Goal: Navigation & Orientation: Find specific page/section

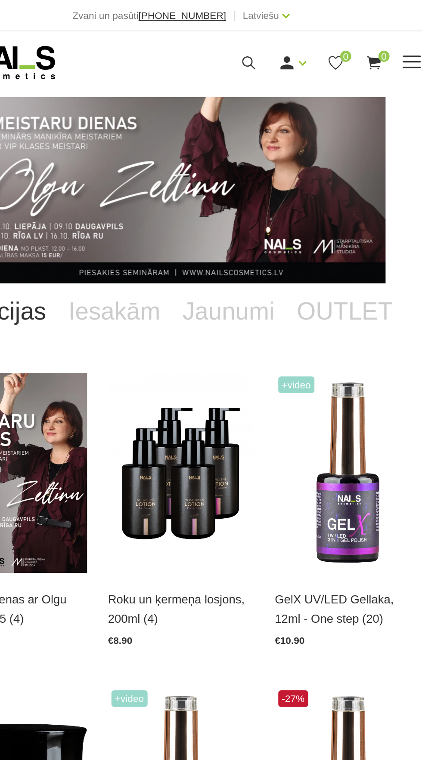
click at [354, 38] on span at bounding box center [353, 38] width 11 height 1
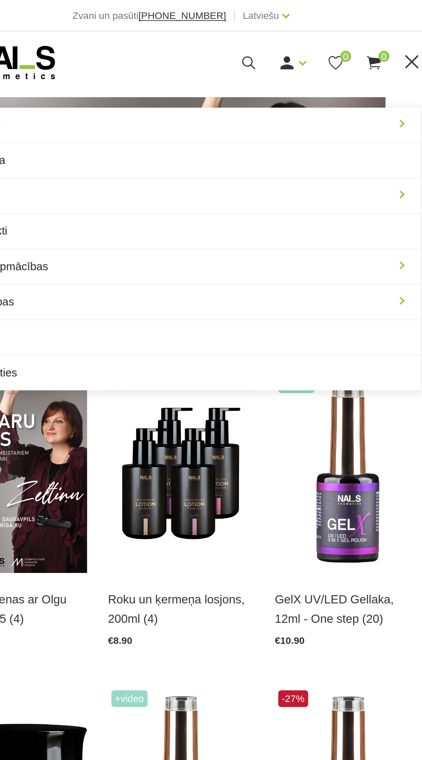
click at [347, 26] on div "Manikīrs Gēllakas Bāzes, topi un praimeri Gēlu sistēmas Dizaina sistēmas Dažādi…" at bounding box center [211, 38] width 422 height 39
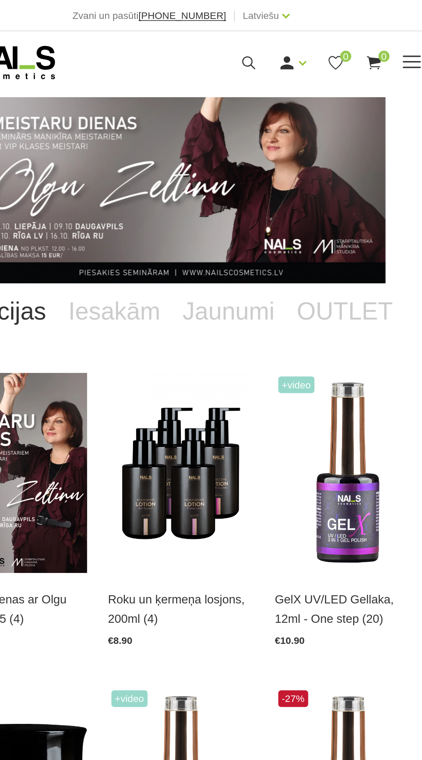
click at [352, 38] on span at bounding box center [353, 38] width 11 height 1
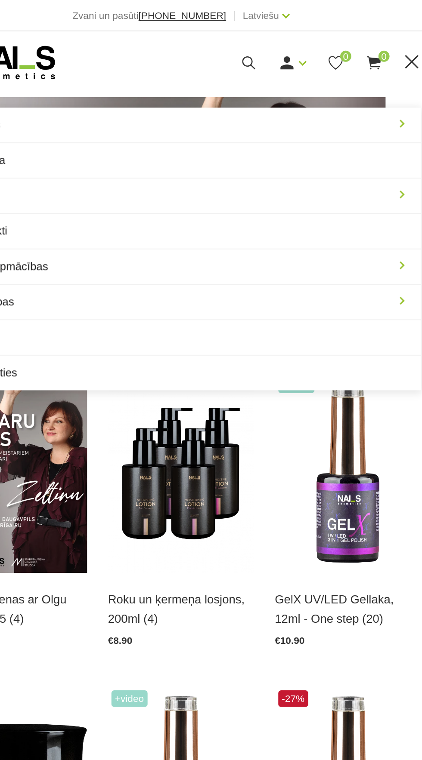
click at [354, 38] on span at bounding box center [353, 38] width 9 height 9
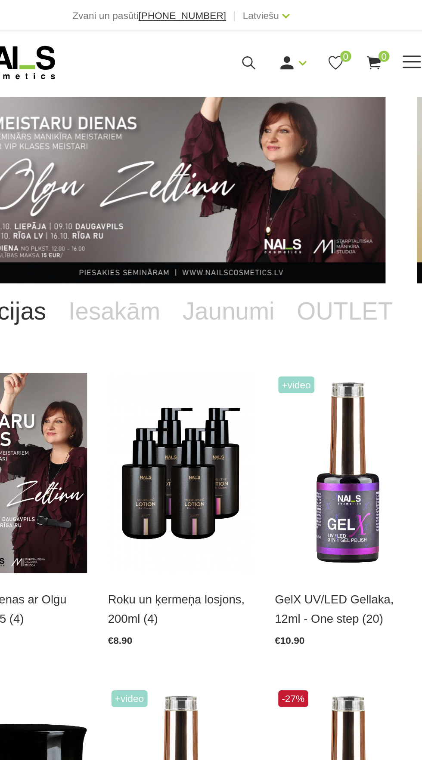
click at [358, 38] on span at bounding box center [353, 38] width 11 height 1
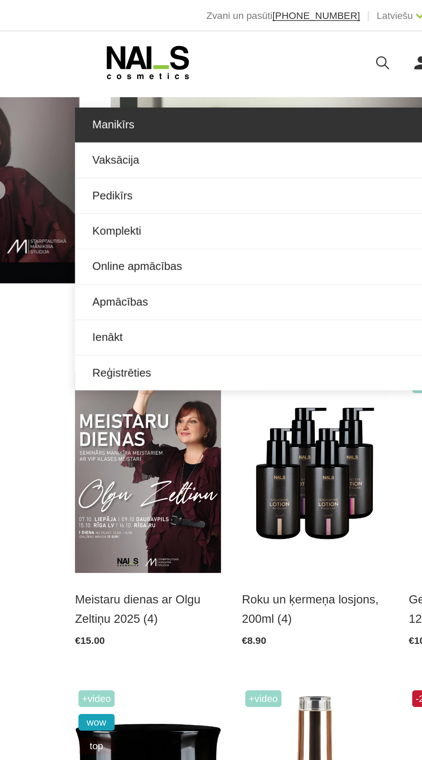
click at [209, 79] on link "Manikīrs" at bounding box center [210, 78] width 297 height 22
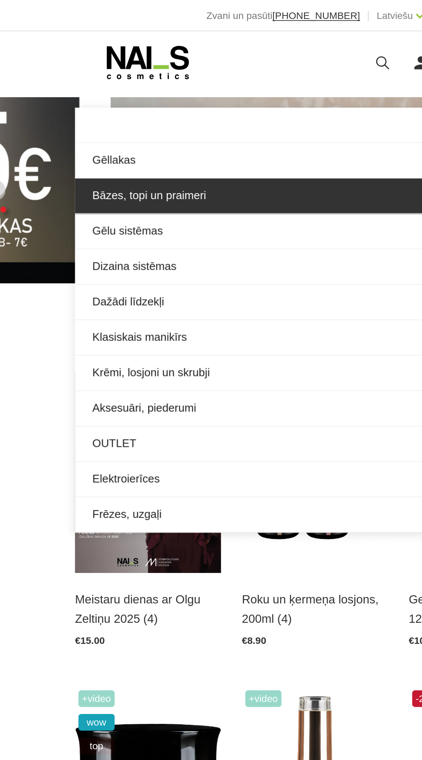
click at [202, 121] on link "Bāzes, topi un praimeri" at bounding box center [210, 122] width 297 height 22
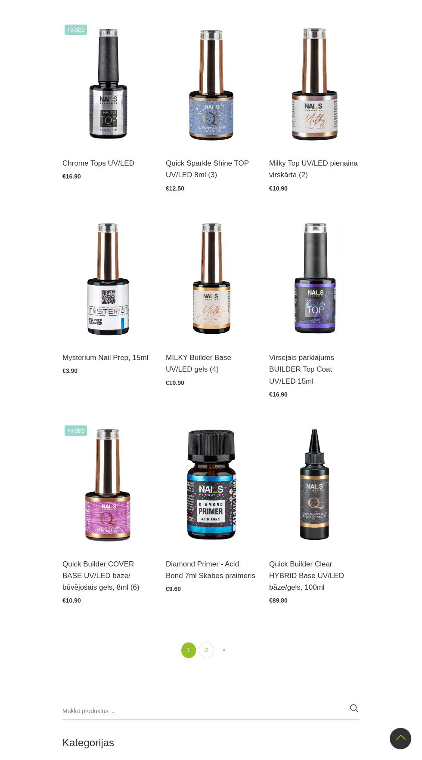
scroll to position [1254, 0]
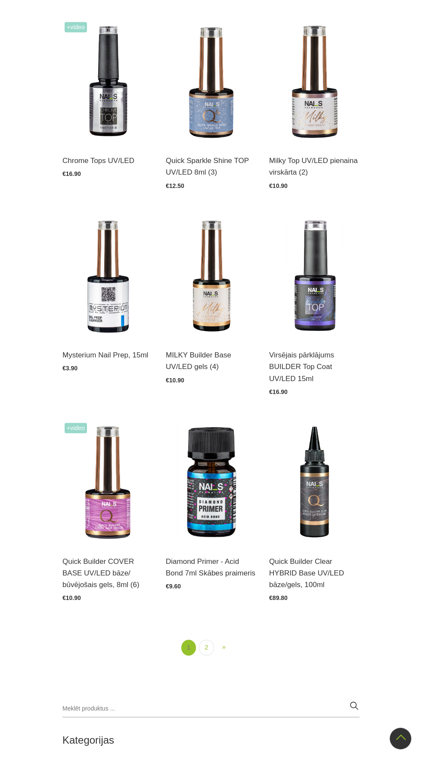
click at [188, 647] on link "1" at bounding box center [188, 648] width 15 height 16
click at [206, 647] on link "2" at bounding box center [206, 648] width 15 height 16
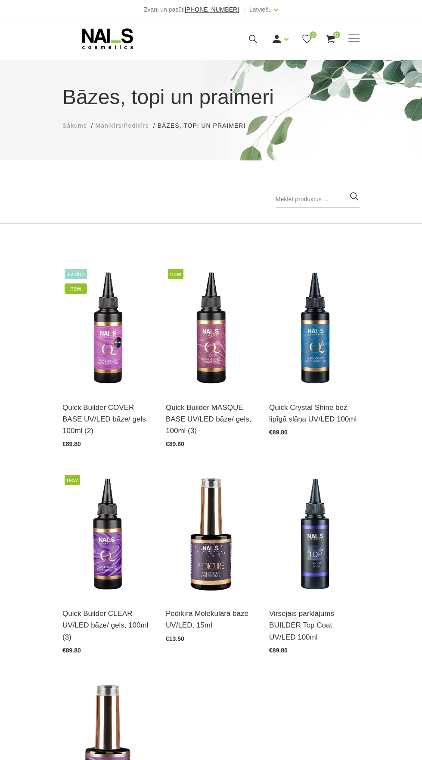
click at [124, 109] on h1 "Bāzes, topi un praimeri" at bounding box center [210, 97] width 297 height 31
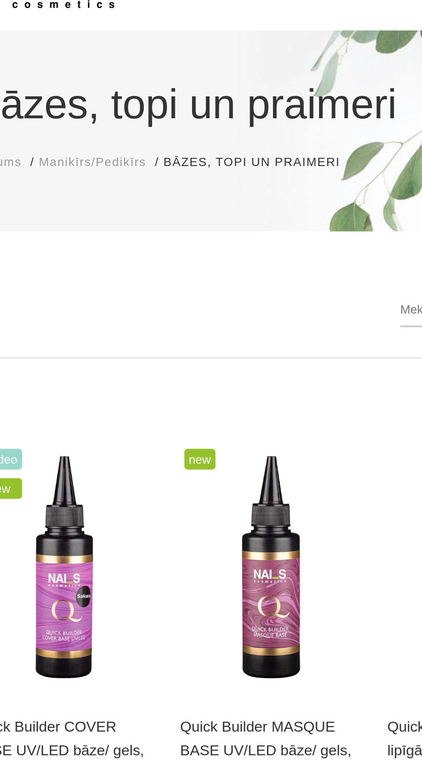
click at [127, 123] on span "Manikīrs/Pedikīrs" at bounding box center [121, 125] width 53 height 7
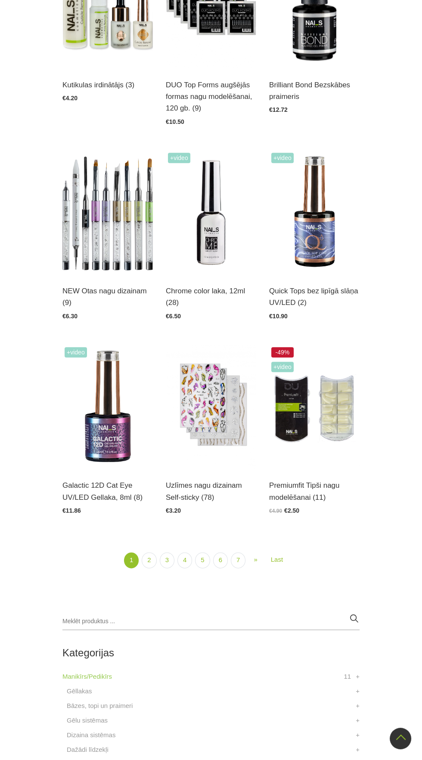
scroll to position [1327, 0]
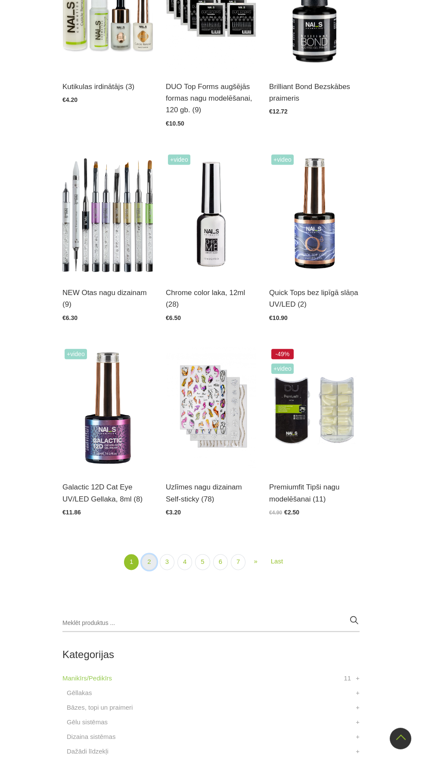
click at [149, 561] on link "2" at bounding box center [149, 562] width 15 height 16
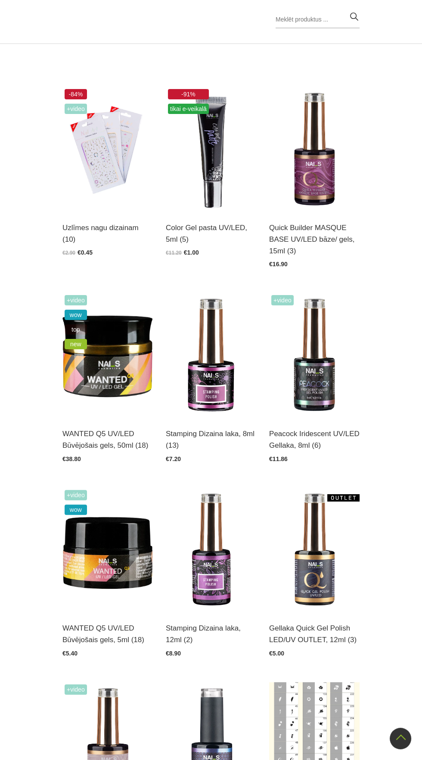
scroll to position [186, 0]
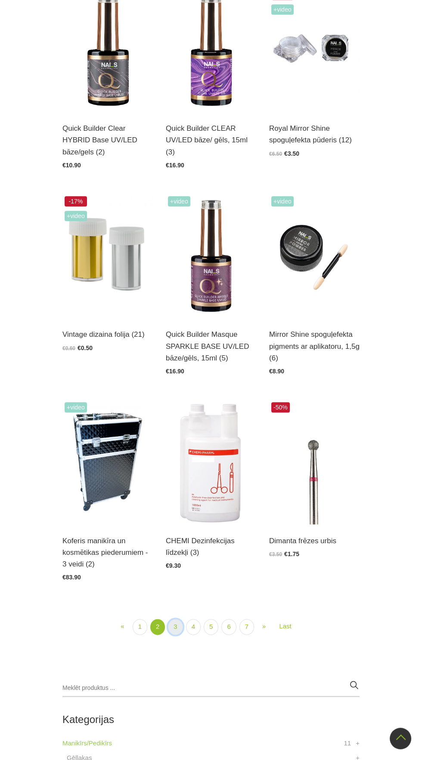
click at [174, 619] on link "3" at bounding box center [175, 627] width 15 height 16
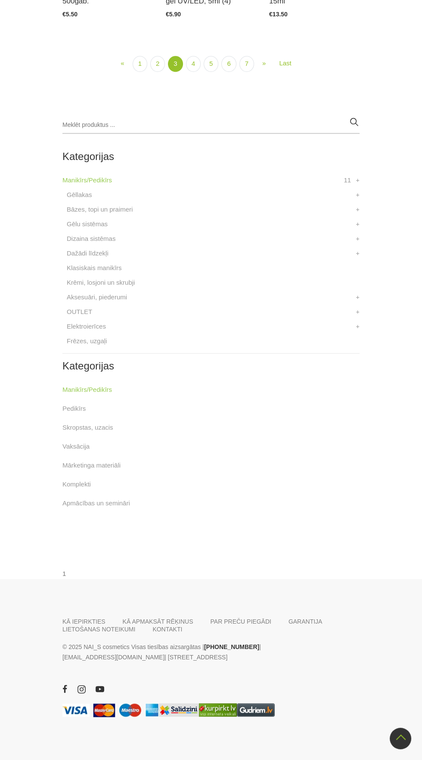
scroll to position [1177, 0]
click at [193, 72] on link "4" at bounding box center [193, 64] width 15 height 16
click at [210, 72] on link "5" at bounding box center [210, 64] width 15 height 16
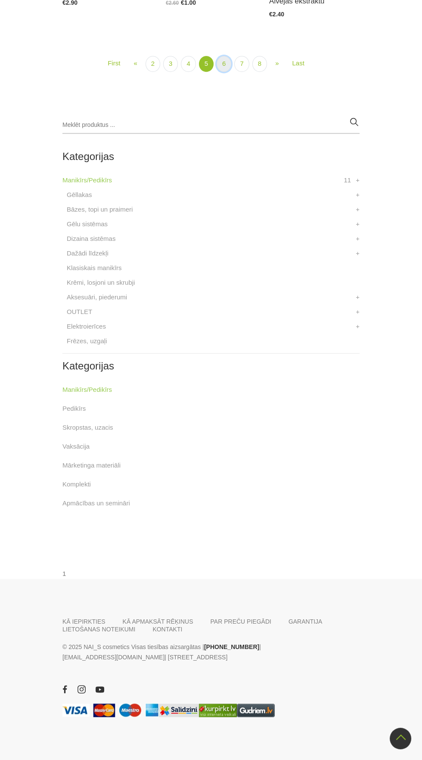
click at [222, 72] on link "6" at bounding box center [223, 64] width 15 height 16
click at [223, 72] on link "7" at bounding box center [223, 64] width 15 height 16
click at [222, 72] on link "8" at bounding box center [222, 64] width 15 height 16
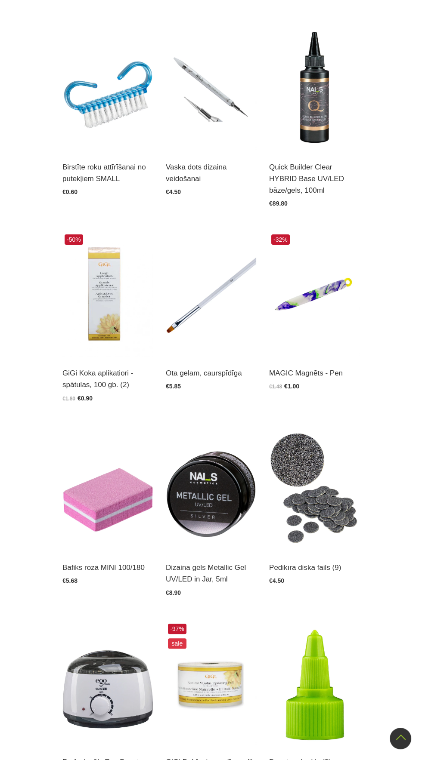
scroll to position [186, 0]
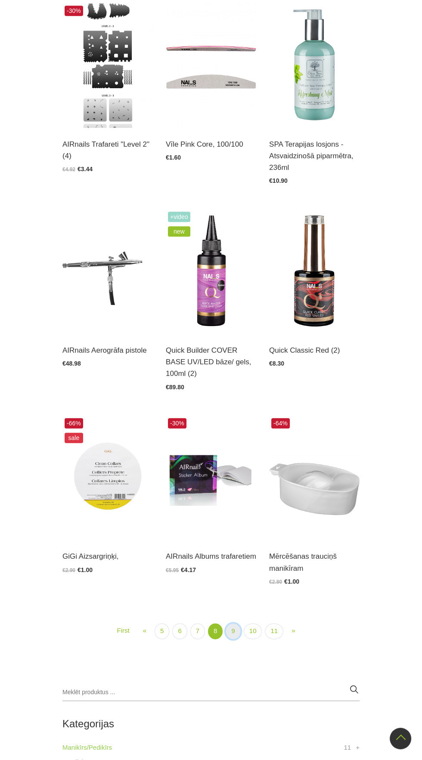
click at [233, 631] on link "9" at bounding box center [232, 631] width 15 height 16
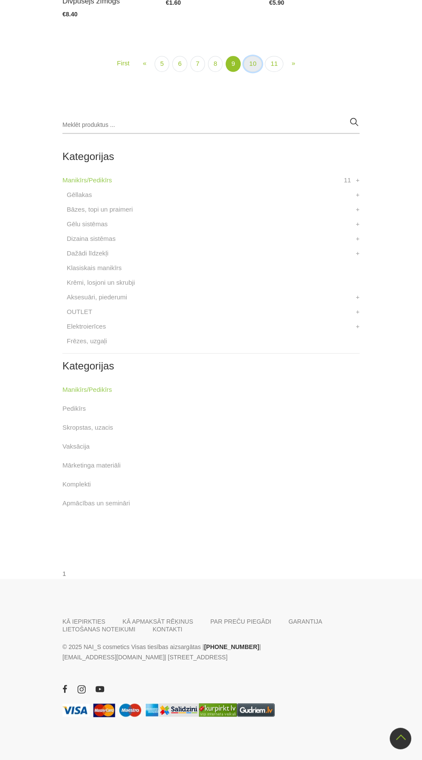
click at [250, 72] on link "10" at bounding box center [252, 64] width 18 height 16
click at [273, 72] on link "11" at bounding box center [274, 64] width 18 height 16
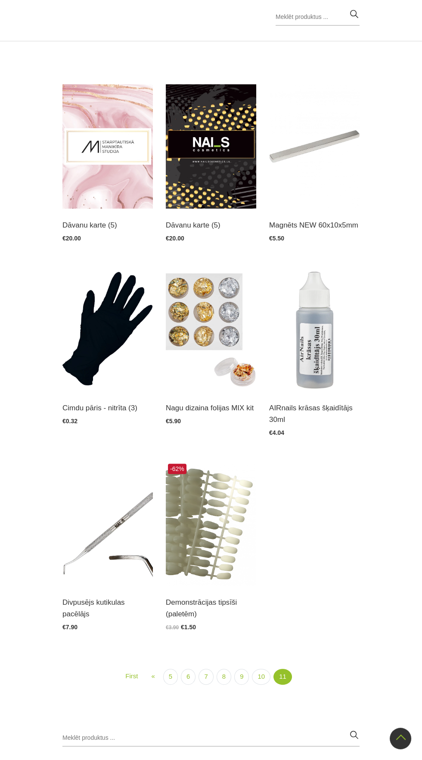
scroll to position [186, 0]
